Goal: Transaction & Acquisition: Purchase product/service

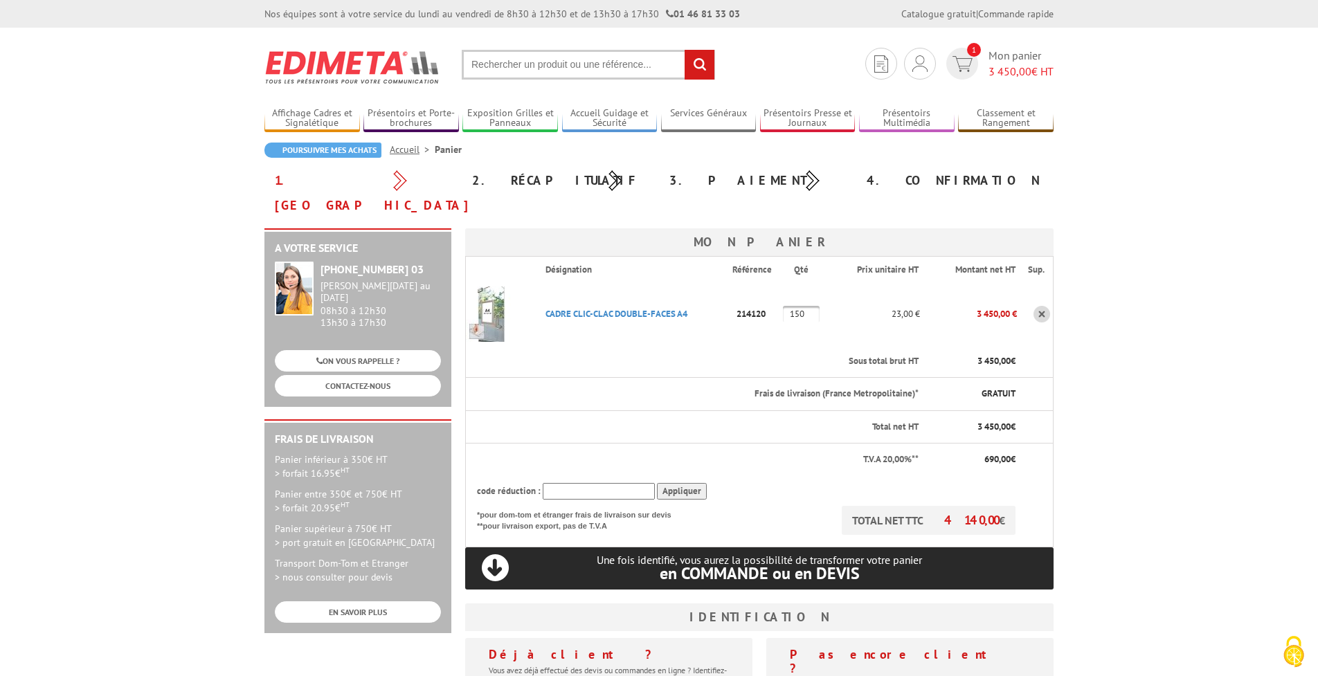
click at [649, 302] on p "CADRE CLIC-CLAC DOUBLE-FACES A4" at bounding box center [633, 314] width 198 height 24
click at [655, 308] on link "CADRE CLIC-CLAC DOUBLE-FACES A4" at bounding box center [616, 314] width 142 height 12
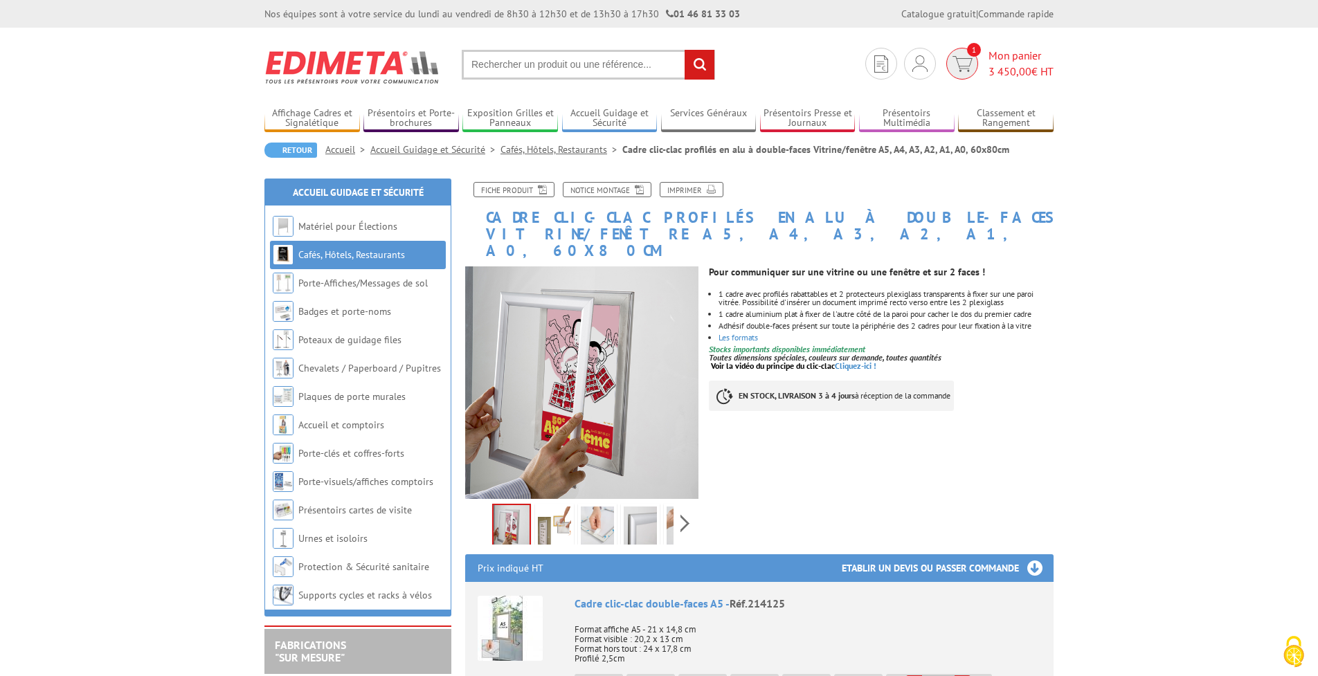
click at [955, 65] on img at bounding box center [962, 64] width 20 height 16
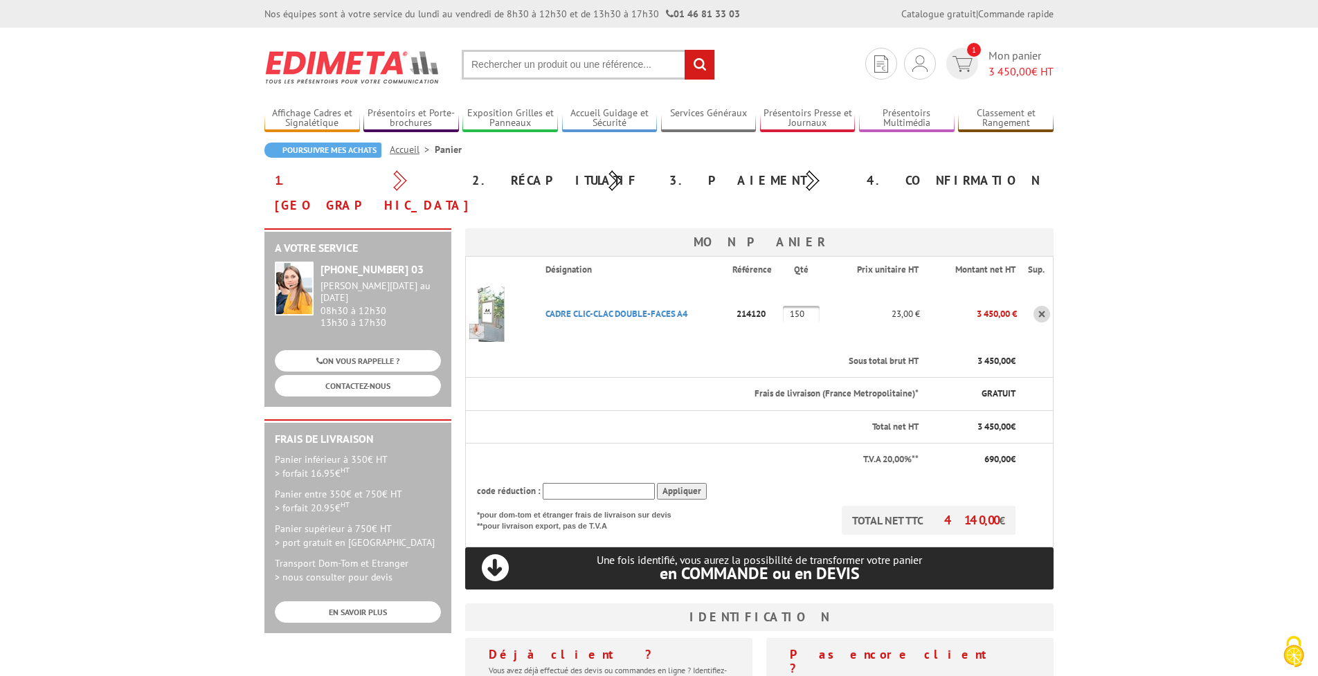
drag, startPoint x: 788, startPoint y: 292, endPoint x: 752, endPoint y: 287, distance: 37.1
click at [752, 287] on tr "CADRE CLIC-CLAC DOUBLE-FACES A4 Code promo non activable pour cet article 21412…" at bounding box center [760, 314] width 588 height 62
type input "200"
click at [1120, 318] on body "Nos équipes sont à votre service du lundi au vendredi de 8h30 à 12h30 et de 13h…" at bounding box center [659, 588] width 1318 height 1176
click at [806, 483] on div "code réduction : Appliquer" at bounding box center [746, 491] width 539 height 17
